Goal: Navigation & Orientation: Find specific page/section

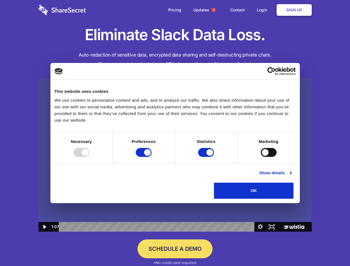
click at [175, 133] on img at bounding box center [174, 155] width 273 height 154
click at [89, 157] on div at bounding box center [81, 152] width 16 height 9
click at [151, 157] on input "Preferences" at bounding box center [144, 152] width 16 height 9
checkbox input "false"
click at [206, 157] on input "Statistics" at bounding box center [206, 152] width 16 height 9
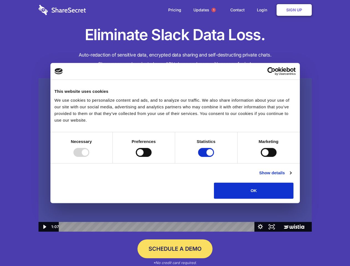
checkbox input "false"
click at [260, 157] on input "Marketing" at bounding box center [268, 152] width 16 height 9
checkbox input "true"
click at [291, 176] on link "Show details" at bounding box center [275, 172] width 32 height 7
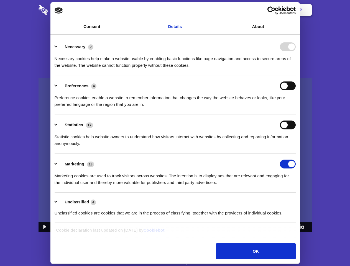
click at [295, 114] on li "Preferences 4 Preference cookies enable a website to remember information that …" at bounding box center [175, 94] width 241 height 39
click at [213, 10] on span "1" at bounding box center [213, 10] width 4 height 4
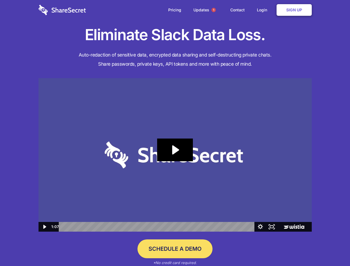
click at [175, 155] on icon "Play Video: Sharesecret Slack Extension" at bounding box center [174, 149] width 35 height 23
